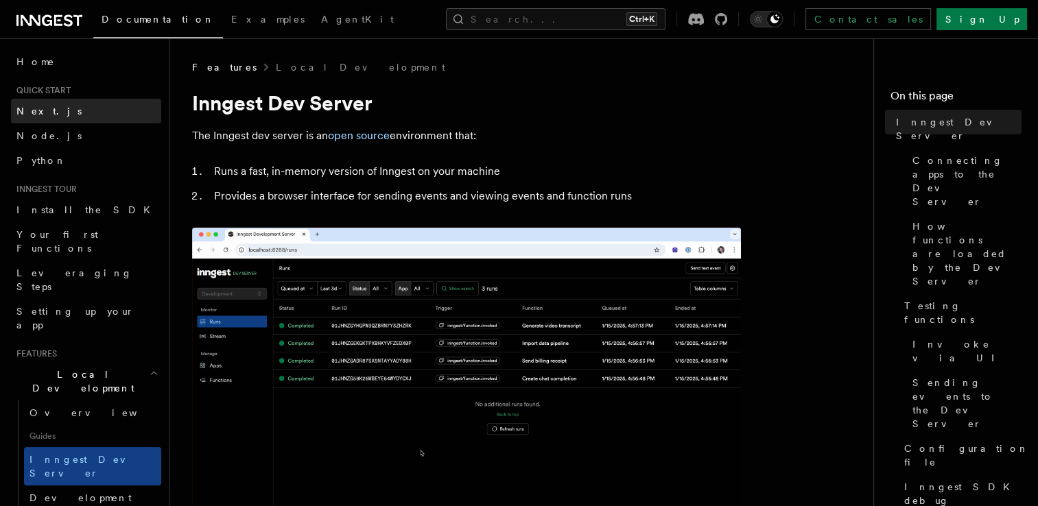
click at [40, 117] on span "Next.js" at bounding box center [48, 111] width 65 height 14
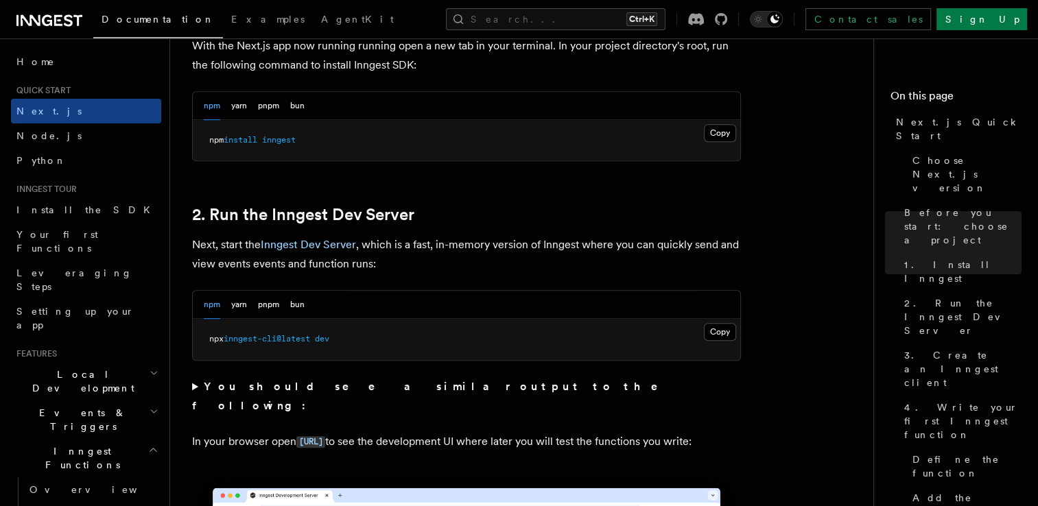
scroll to position [812, 0]
